Goal: Task Accomplishment & Management: Manage account settings

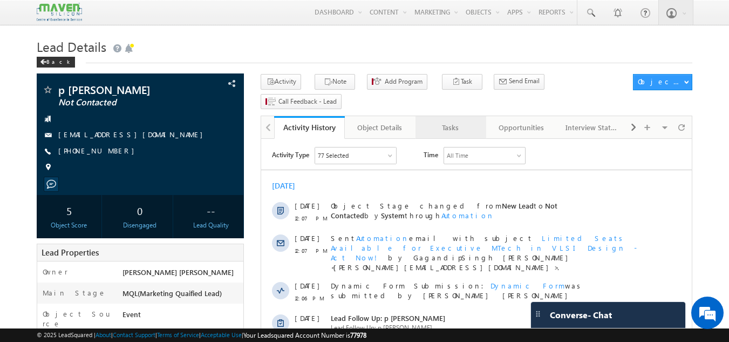
click at [441, 121] on div "Tasks" at bounding box center [450, 127] width 52 height 13
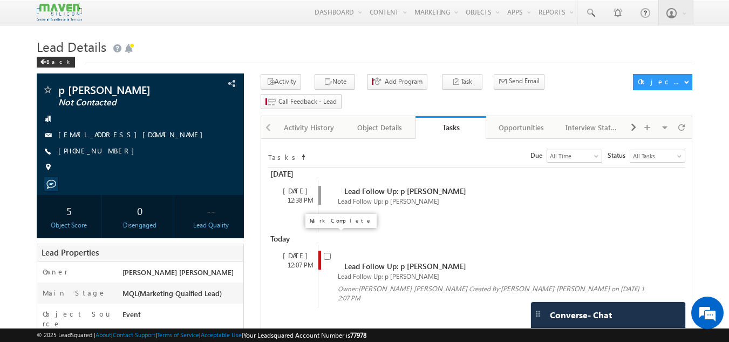
click at [328, 253] on input "checkbox" at bounding box center [327, 256] width 7 height 7
checkbox input "false"
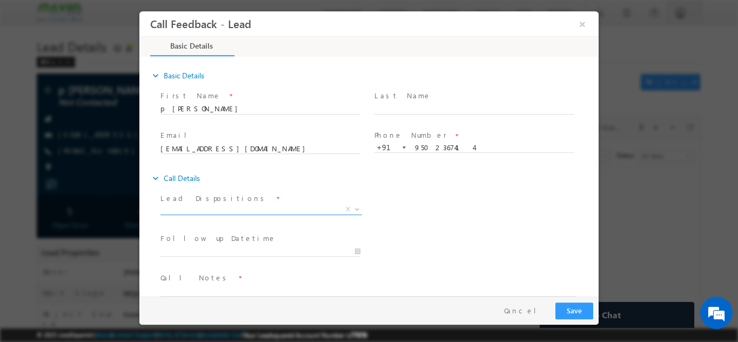
click at [278, 211] on span "X" at bounding box center [260, 209] width 201 height 11
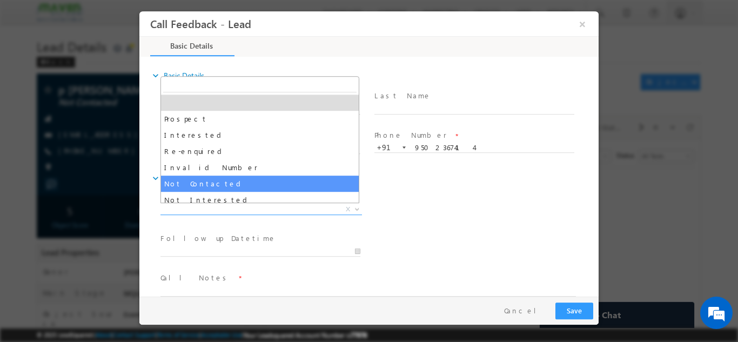
select select "Not Contacted"
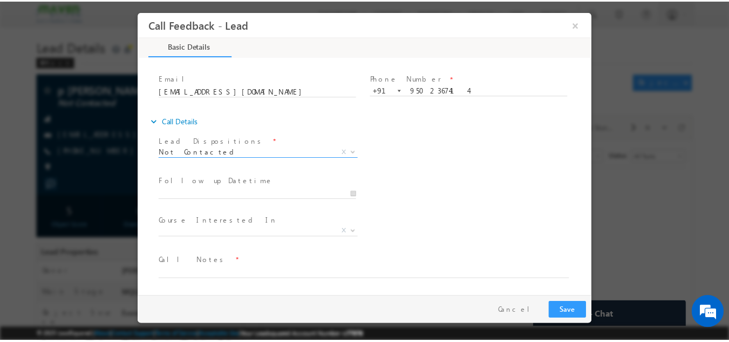
scroll to position [56, 0]
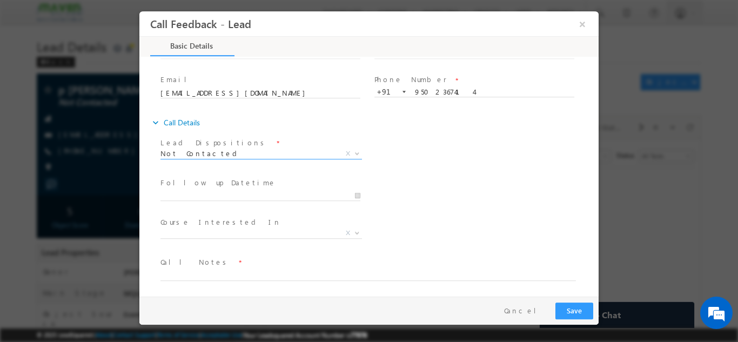
click at [256, 266] on span "Call Notes *" at bounding box center [361, 262] width 403 height 12
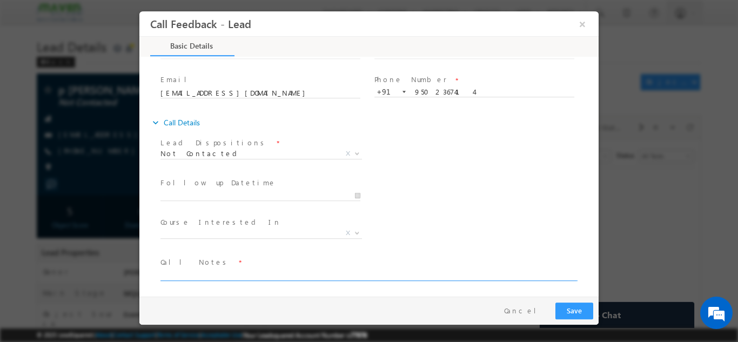
click at [191, 268] on textarea at bounding box center [367, 274] width 415 height 12
type textarea "dnp"
click at [566, 315] on button "Save" at bounding box center [574, 310] width 38 height 17
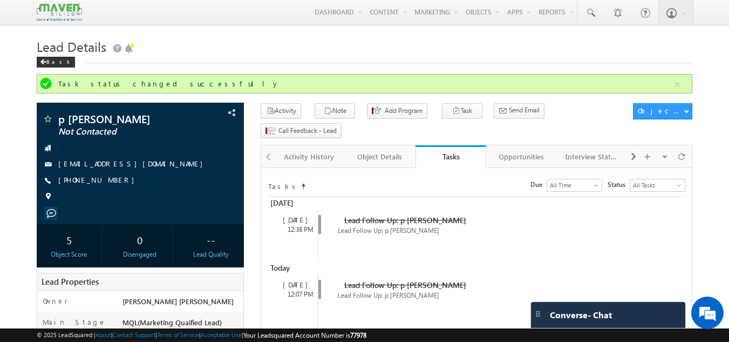
click at [273, 38] on h1 "Lead Details" at bounding box center [365, 45] width 657 height 21
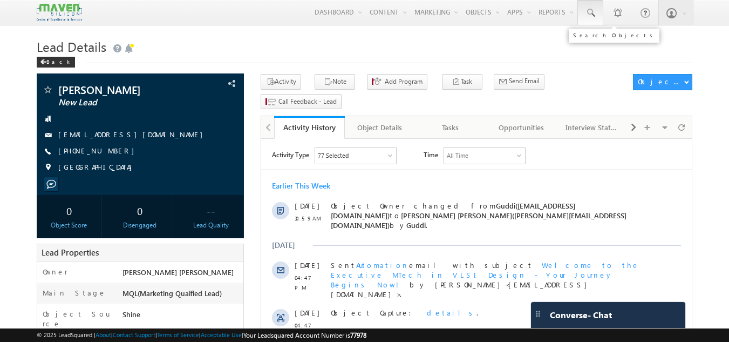
click at [592, 10] on span at bounding box center [590, 13] width 11 height 11
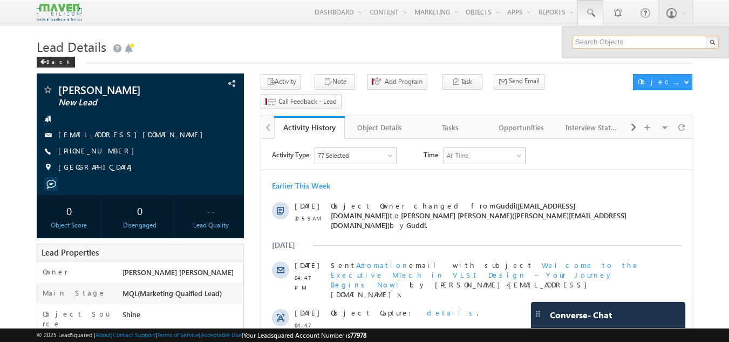
click at [589, 42] on input "text" at bounding box center [646, 42] width 146 height 13
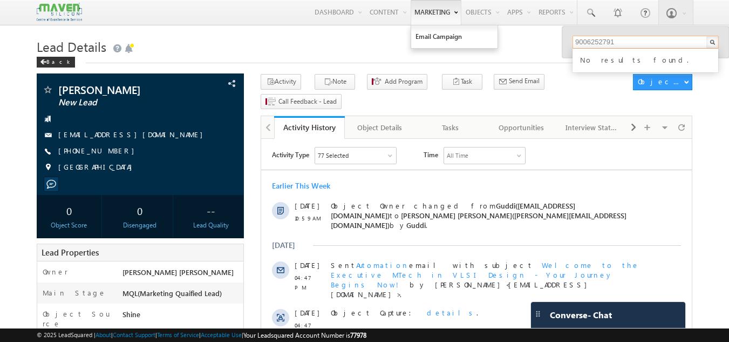
type input "9006252791"
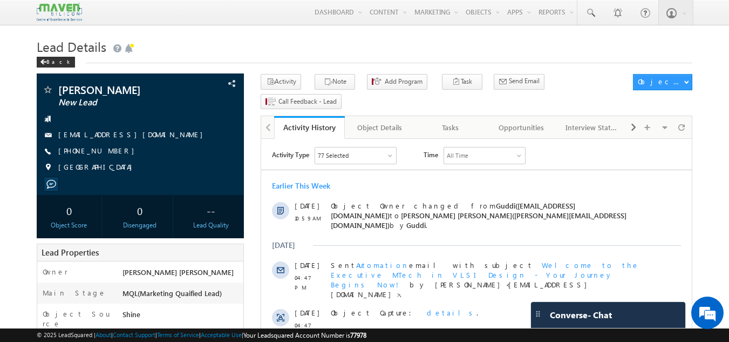
click at [679, 38] on h1 "Lead Details" at bounding box center [365, 45] width 657 height 21
click at [437, 121] on div "Tasks" at bounding box center [450, 127] width 52 height 13
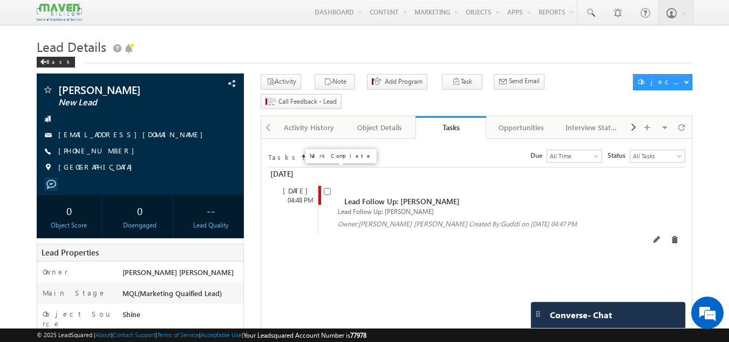
click at [326, 188] on input "checkbox" at bounding box center [327, 191] width 7 height 7
checkbox input "false"
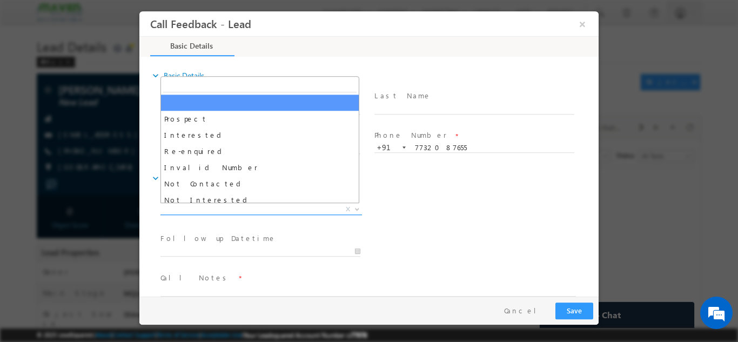
click at [280, 208] on span "X" at bounding box center [260, 209] width 201 height 11
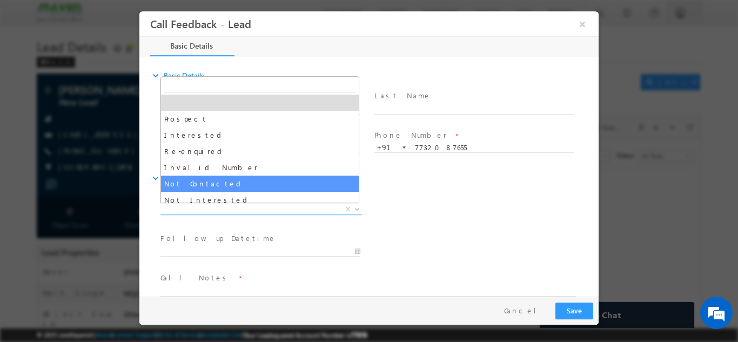
select select "Not Contacted"
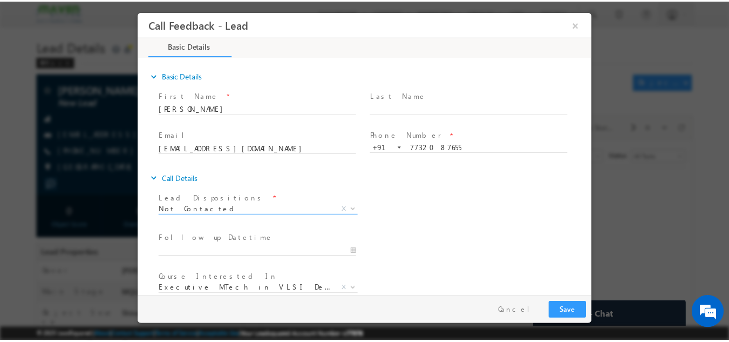
scroll to position [57, 0]
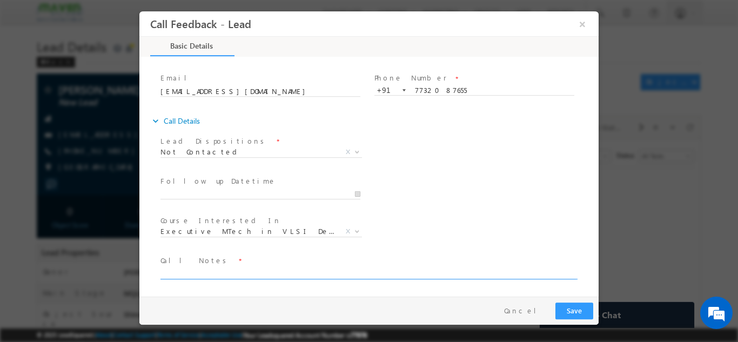
click at [228, 274] on textarea at bounding box center [367, 272] width 415 height 12
type textarea "dnp"
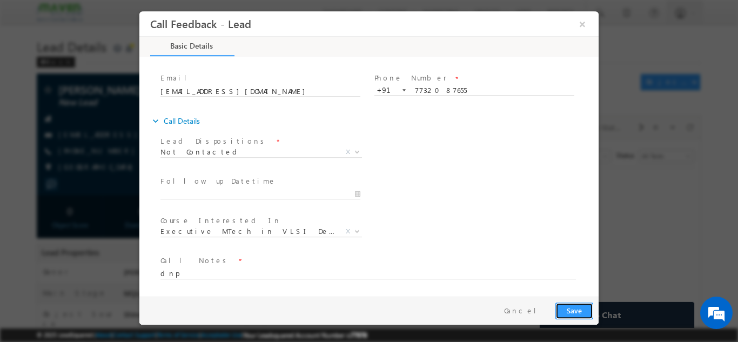
click at [570, 313] on button "Save" at bounding box center [574, 310] width 38 height 17
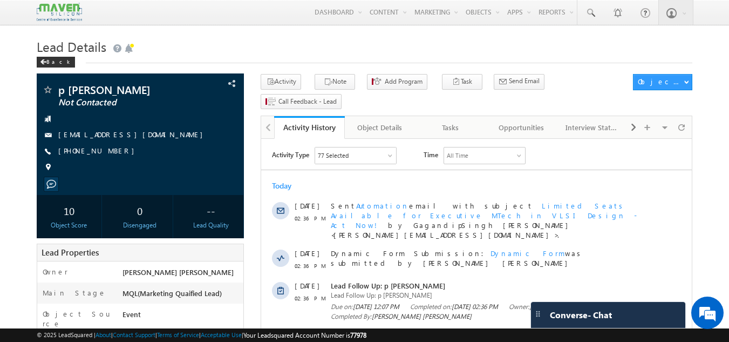
click at [240, 43] on h1 "Lead Details" at bounding box center [365, 45] width 657 height 21
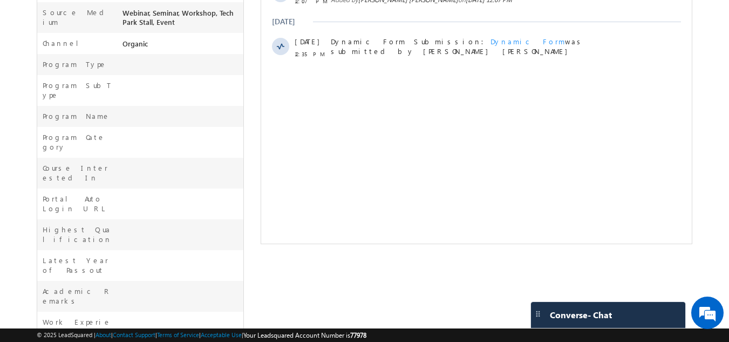
scroll to position [346, 0]
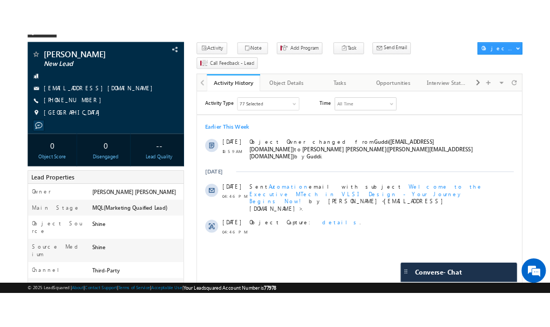
scroll to position [63, 0]
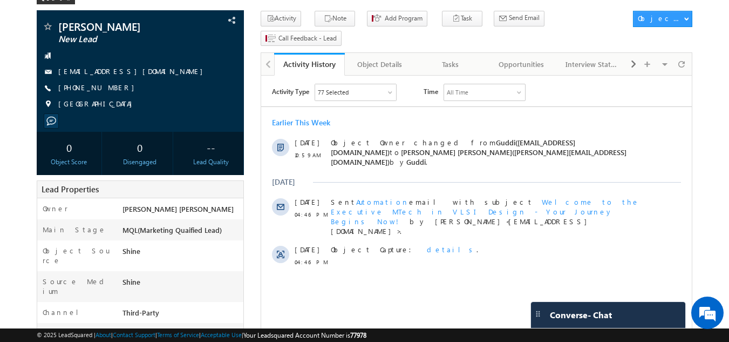
click at [718, 94] on body "Menu [PERSON_NAME] [PERSON_NAME] dip@m [PERSON_NAME] [DOMAIN_NAME] m" at bounding box center [364, 339] width 729 height 804
click at [450, 58] on div "Tasks" at bounding box center [450, 64] width 52 height 13
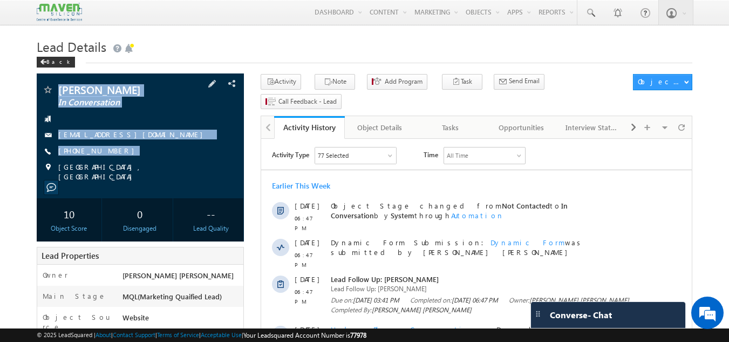
drag, startPoint x: 54, startPoint y: 79, endPoint x: 125, endPoint y: 158, distance: 105.9
click at [125, 158] on div "Vijaya Gunji In Conversation vijayagunji20@gmail.com" at bounding box center [141, 135] width 208 height 125
copy div "Vijaya Gunji In Conversation vijayagunji20@gmail.com +91-7995761697"
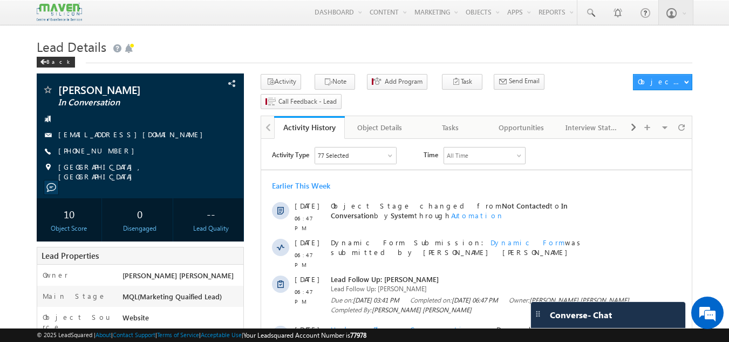
click at [246, 53] on h1 "Lead Details" at bounding box center [365, 45] width 657 height 21
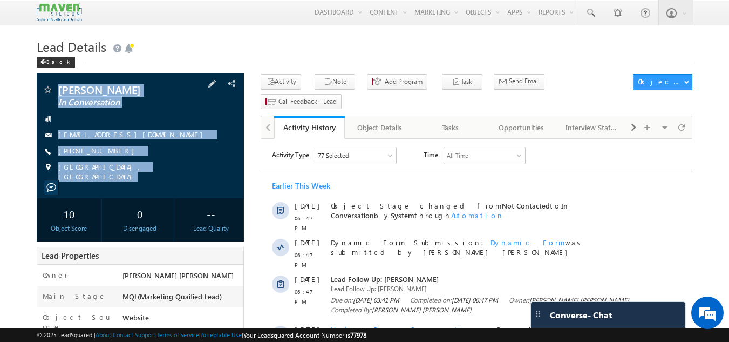
drag, startPoint x: 56, startPoint y: 82, endPoint x: 140, endPoint y: 181, distance: 130.3
click at [140, 181] on div "Vijaya Gunji In Conversation vijayagunji20@gmail.com" at bounding box center [141, 135] width 208 height 125
copy div "Vijaya Gunji In Conversation vijayagunji20@gmail.com +91-7995761697 Andhra Prad…"
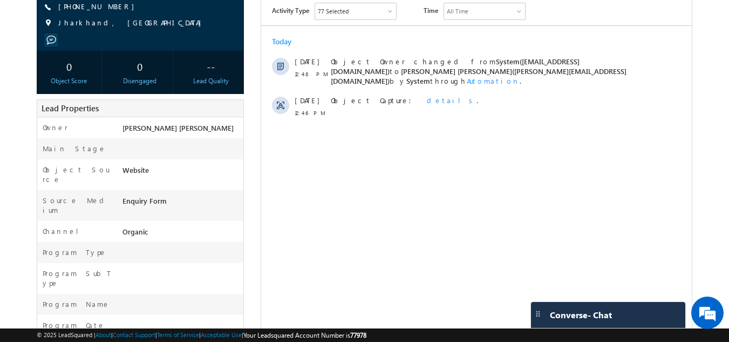
scroll to position [374, 0]
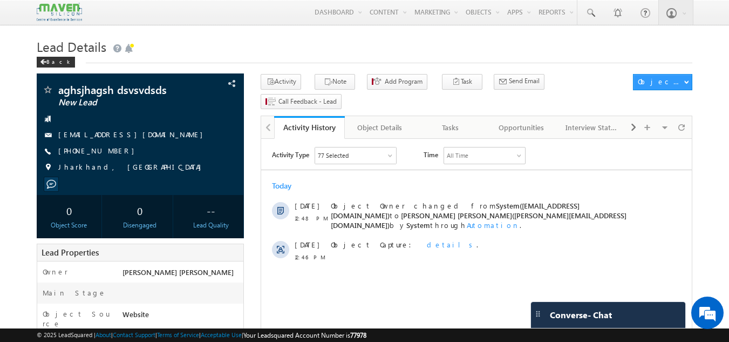
scroll to position [0, 0]
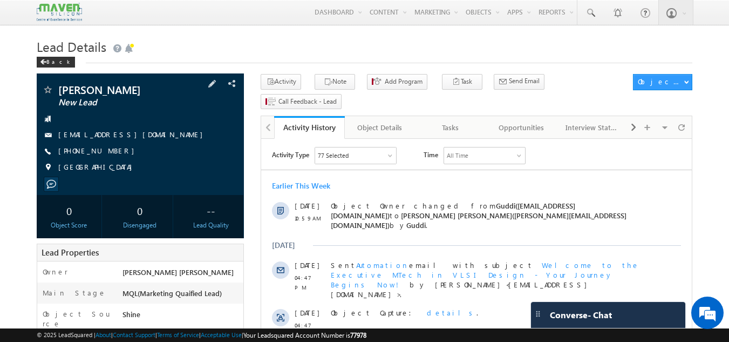
click at [183, 84] on div "GUNJAN KUMAR New Lead gunjankmr1992@gmail.com India" at bounding box center [141, 133] width 208 height 121
